Goal: Navigation & Orientation: Find specific page/section

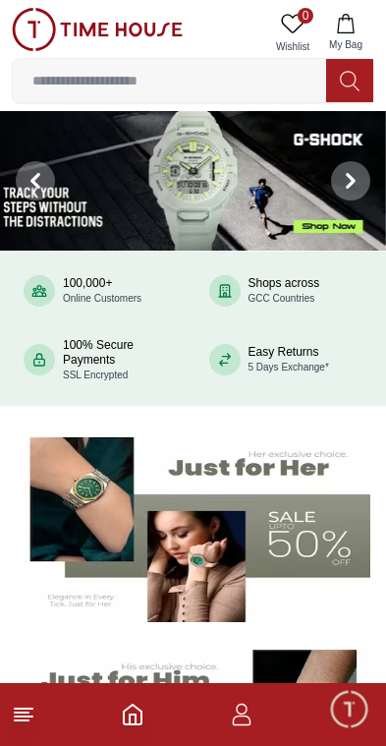
click at [261, 708] on footer at bounding box center [193, 714] width 386 height 63
click at [252, 715] on icon "button" at bounding box center [242, 715] width 24 height 24
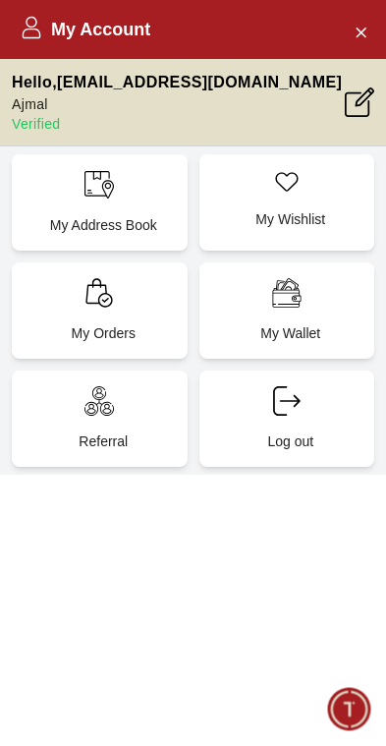
click at [60, 321] on div "My Orders" at bounding box center [100, 310] width 176 height 96
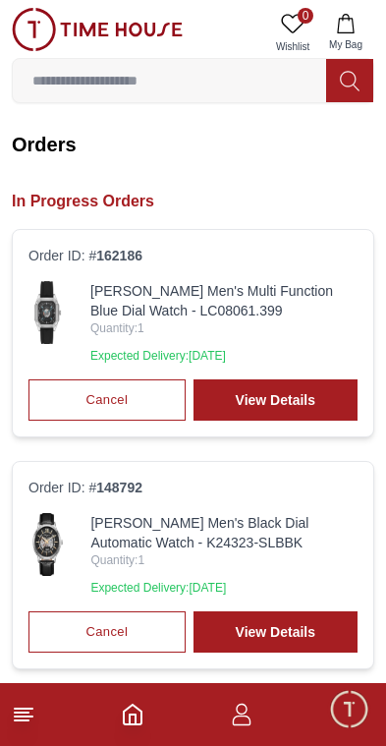
click at [43, 539] on img at bounding box center [47, 544] width 38 height 63
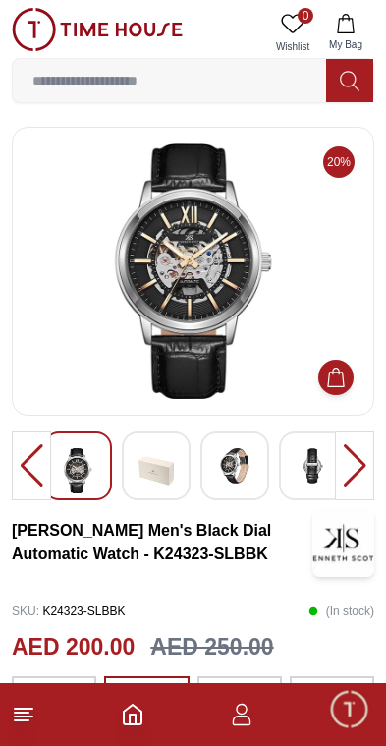
click at [262, 342] on img at bounding box center [192, 270] width 329 height 255
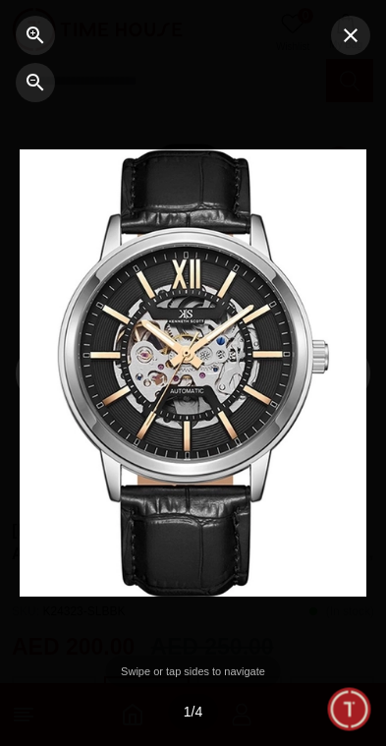
click at [354, 38] on icon "button" at bounding box center [351, 35] width 14 height 14
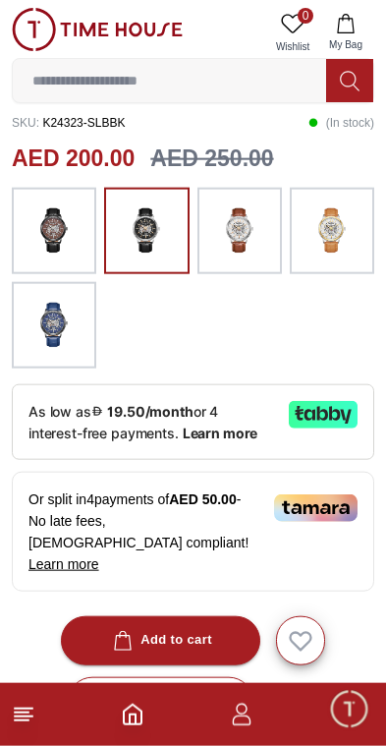
scroll to position [490, 0]
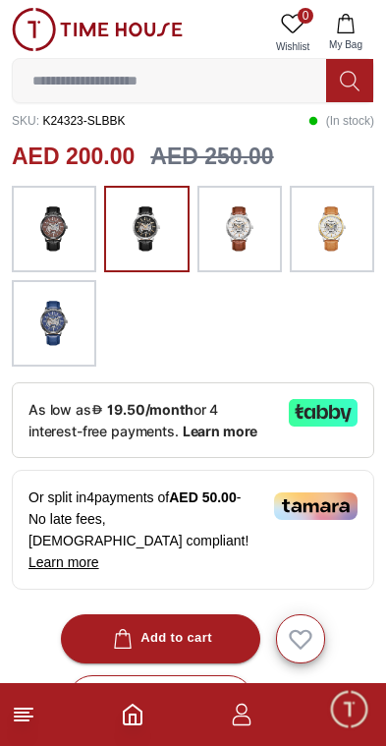
click at [140, 722] on icon "Home" at bounding box center [133, 715] width 24 height 24
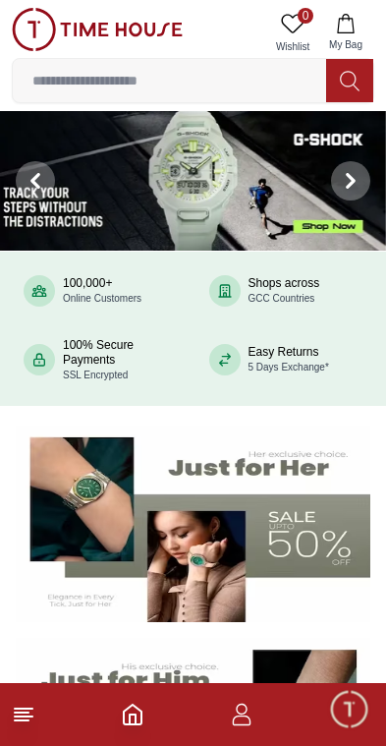
click at [15, 725] on icon at bounding box center [24, 715] width 24 height 24
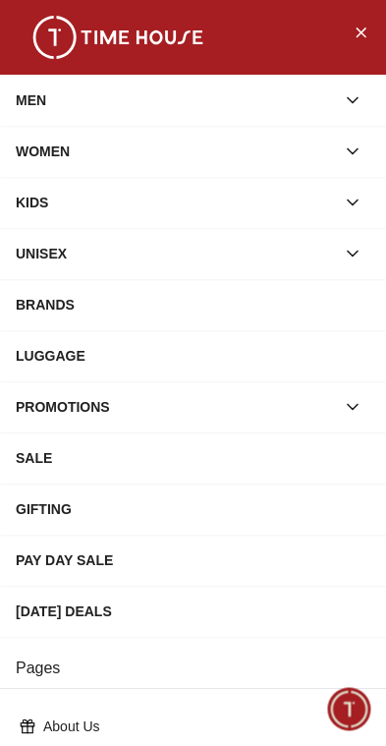
click at [205, 314] on div "BRANDS" at bounding box center [193, 304] width 355 height 35
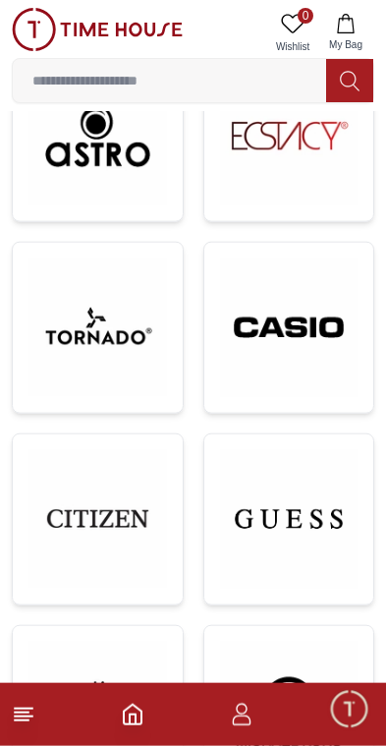
scroll to position [803, 0]
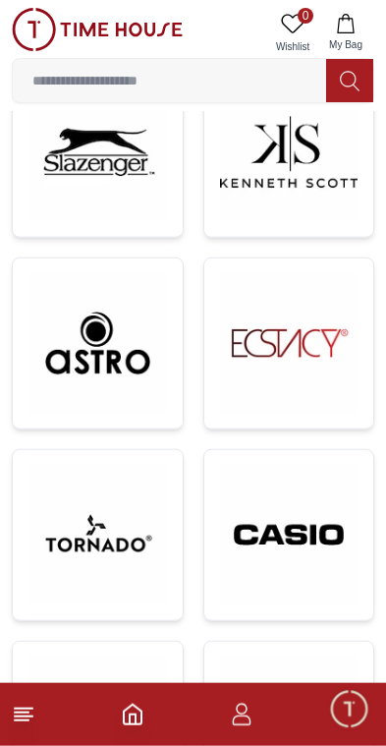
click at [124, 173] on img at bounding box center [97, 153] width 139 height 139
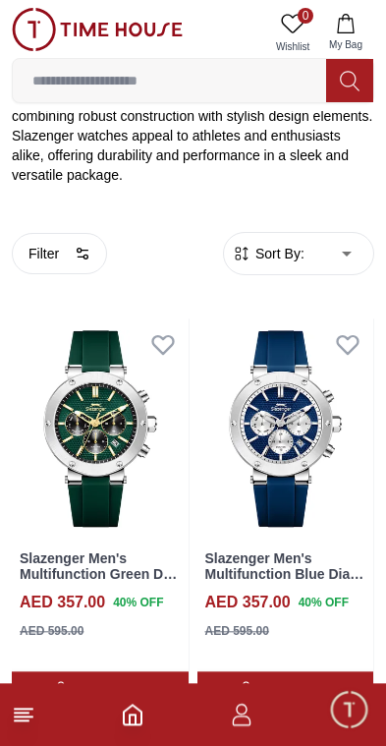
scroll to position [386, 0]
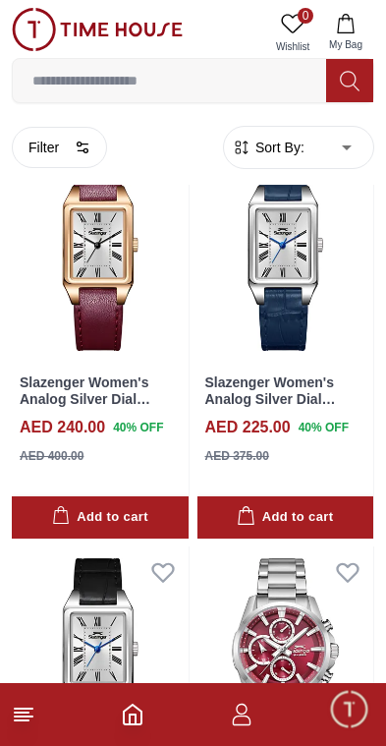
scroll to position [6207, 0]
